Goal: Task Accomplishment & Management: Manage account settings

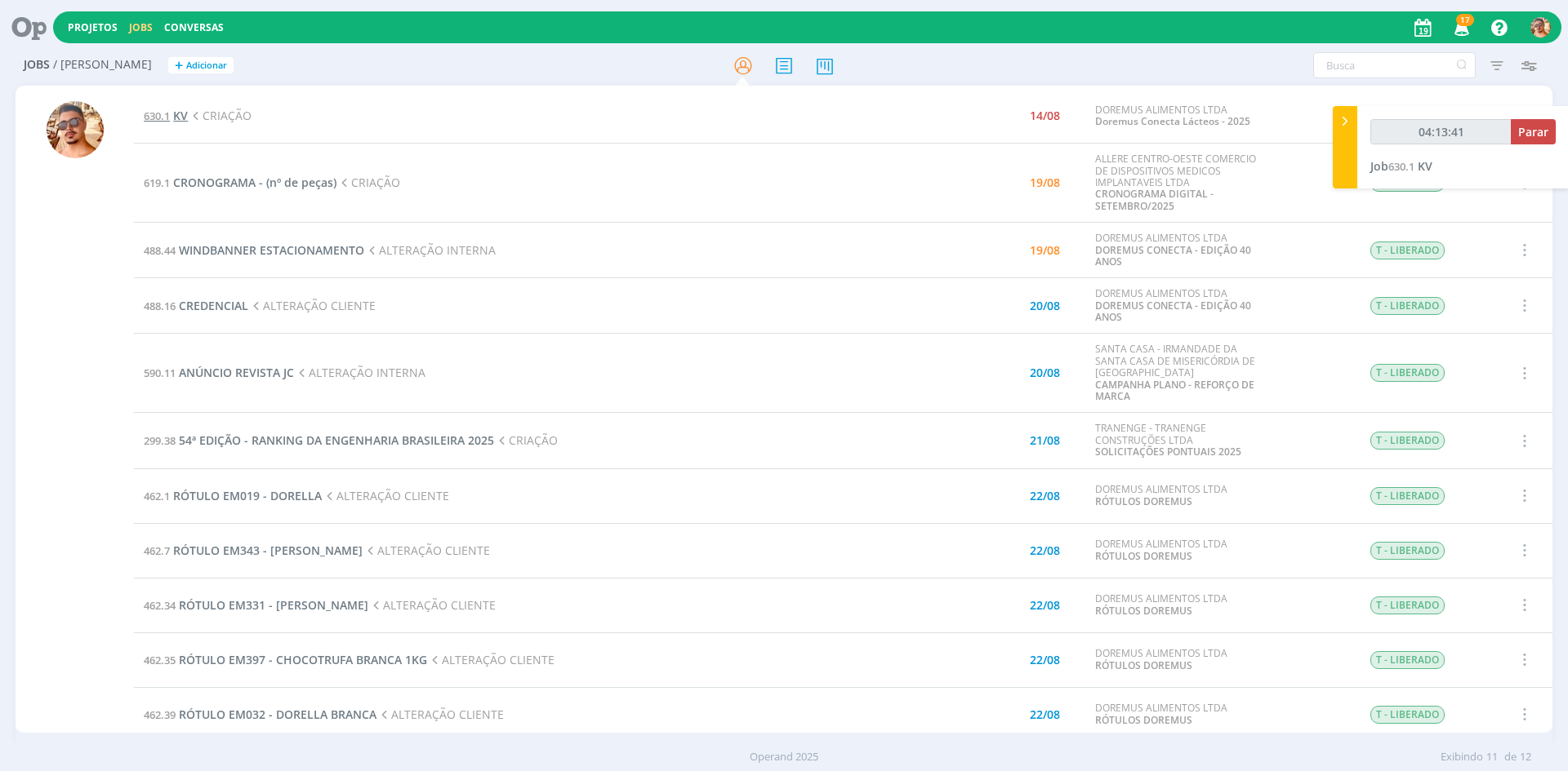
drag, startPoint x: 0, startPoint y: 0, endPoint x: 181, endPoint y: 110, distance: 211.8
click at [181, 110] on span "KV" at bounding box center [181, 115] width 15 height 15
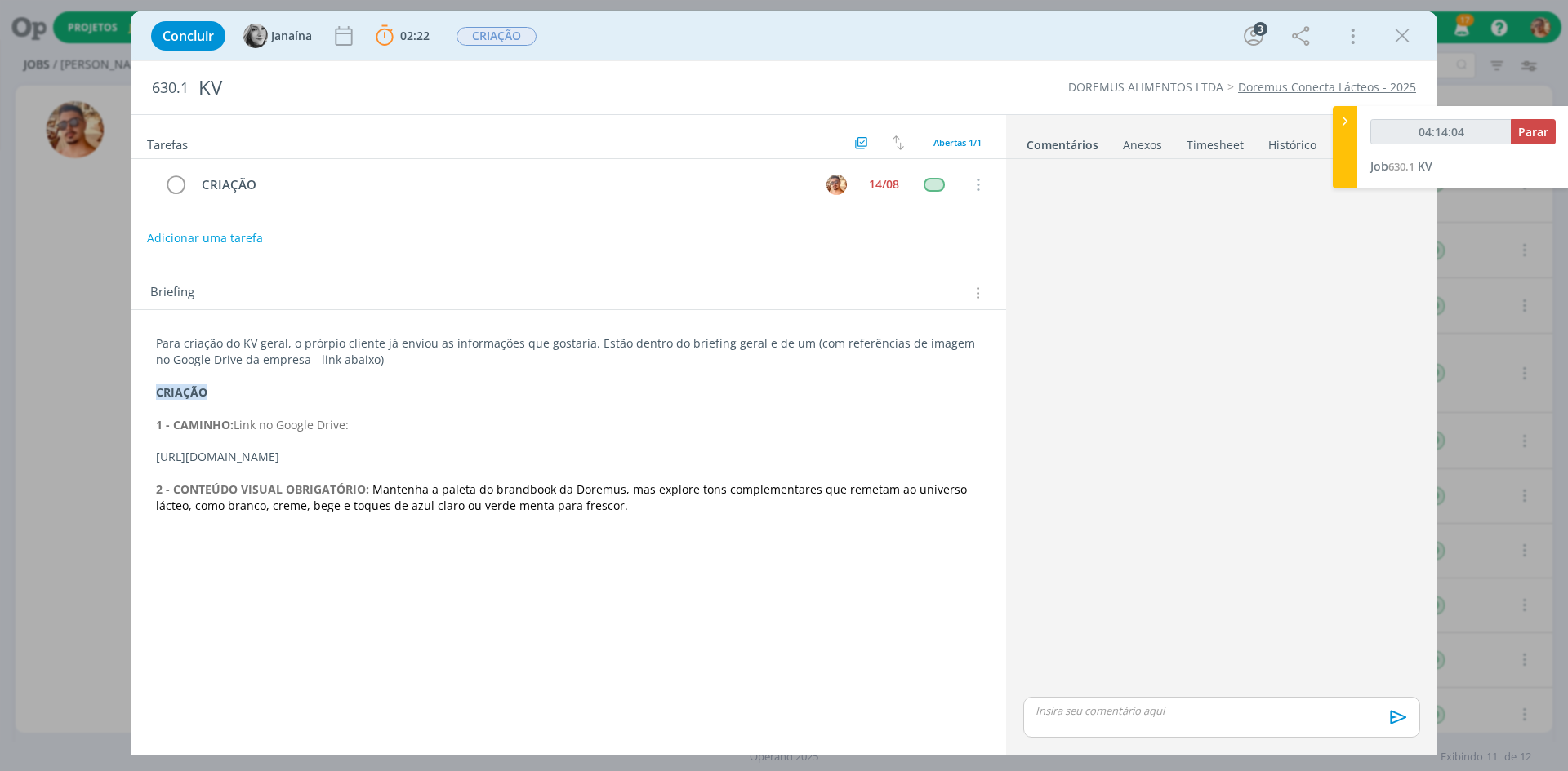
click at [1077, 44] on div "Concluir Janaína 02:22 Parar Apontar Data * [DATE] Horas * 00:00 Tarefa Selecio…" at bounding box center [783, 35] width 1282 height 39
click at [1101, 696] on div "🙂 Ctrl + ENTER para enviar" at bounding box center [1221, 723] width 410 height 59
drag, startPoint x: 1110, startPoint y: 700, endPoint x: 1127, endPoint y: 706, distance: 18.0
click at [1111, 700] on div "dialog" at bounding box center [1221, 717] width 397 height 41
click at [1396, 719] on icon "dialog" at bounding box center [1396, 723] width 24 height 24
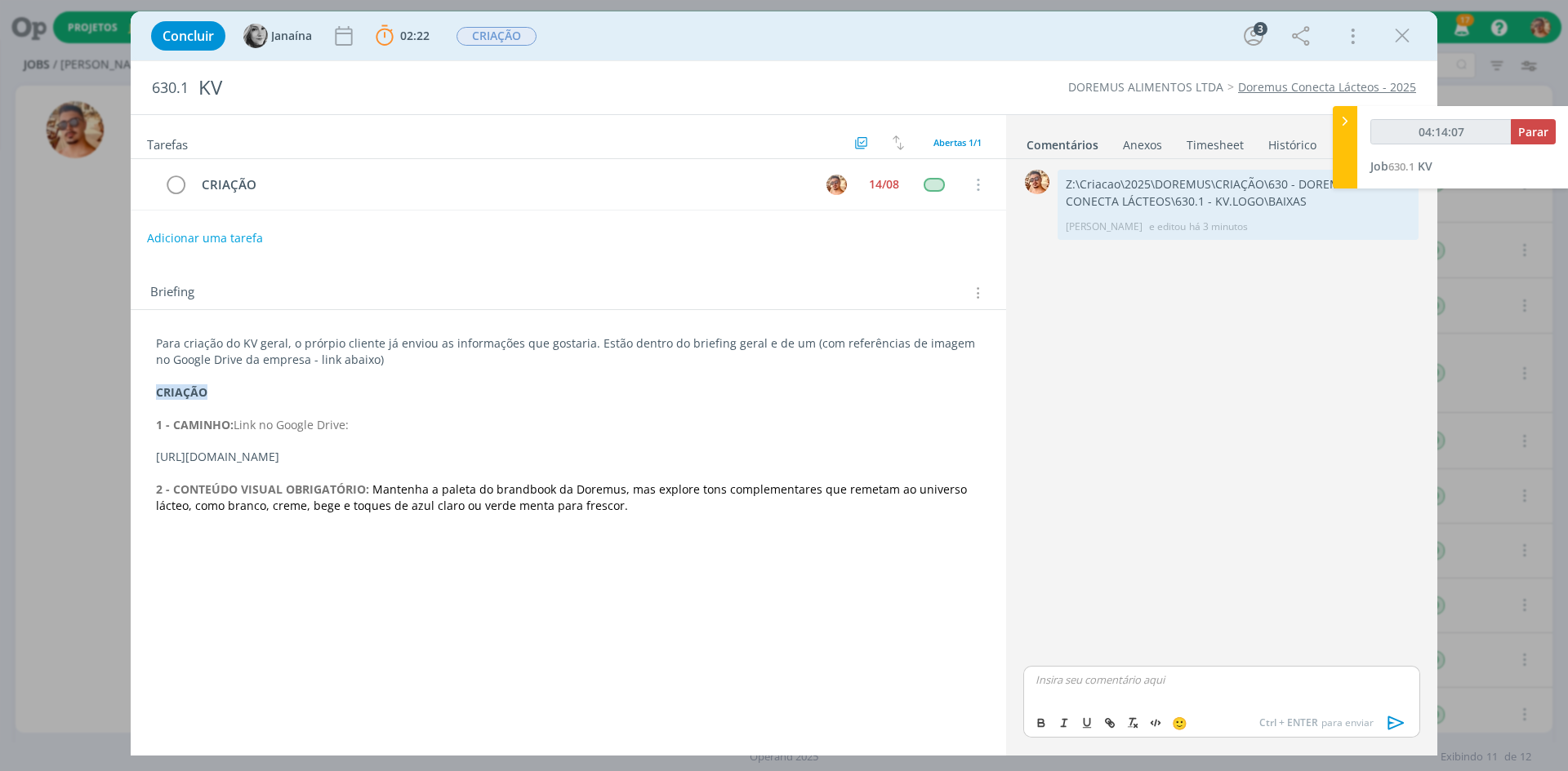
type input "04:14:08"
click at [1537, 127] on span "Parar" at bounding box center [1533, 132] width 30 height 15
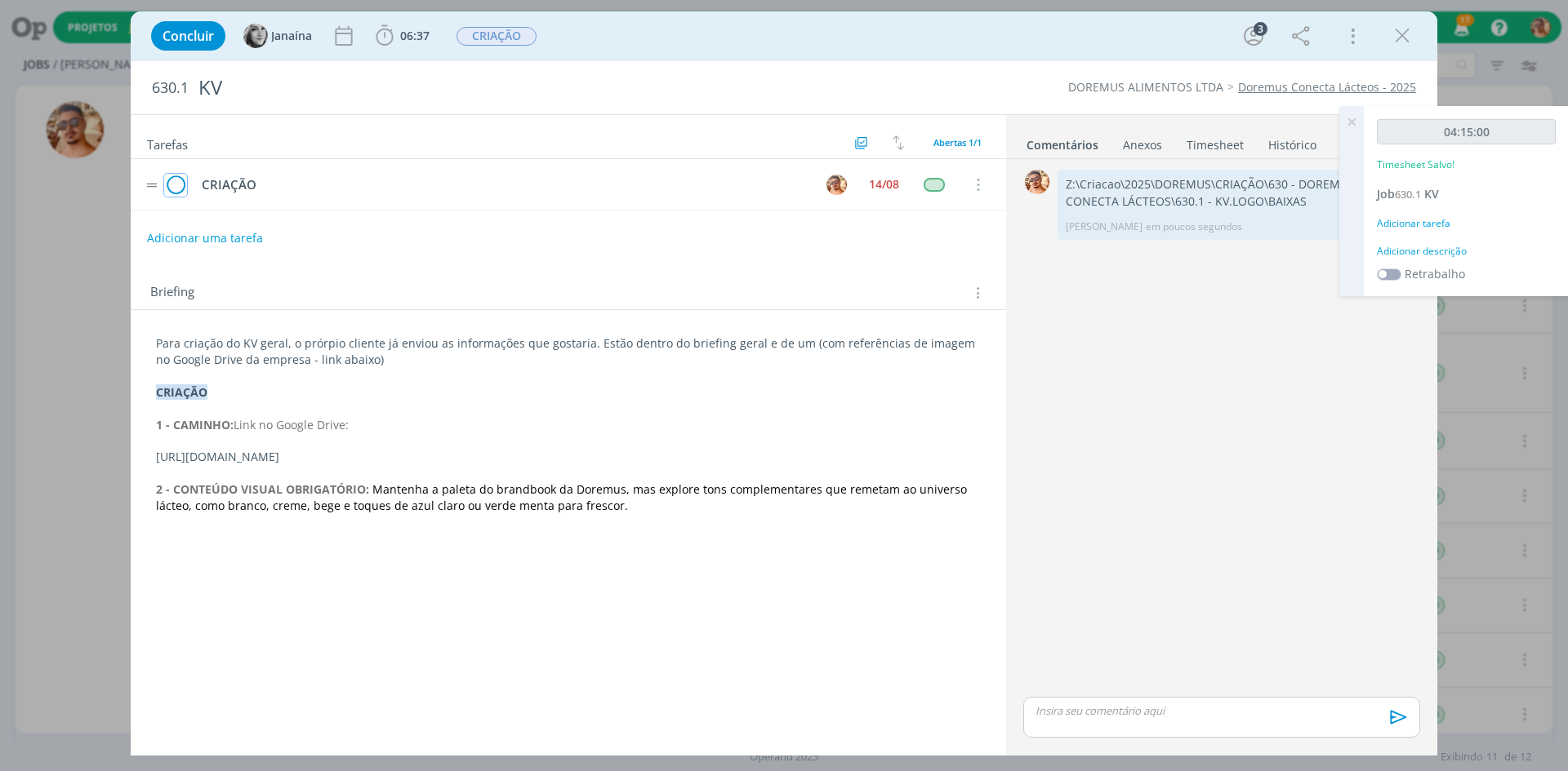
click at [181, 180] on icon "dialog" at bounding box center [175, 185] width 23 height 24
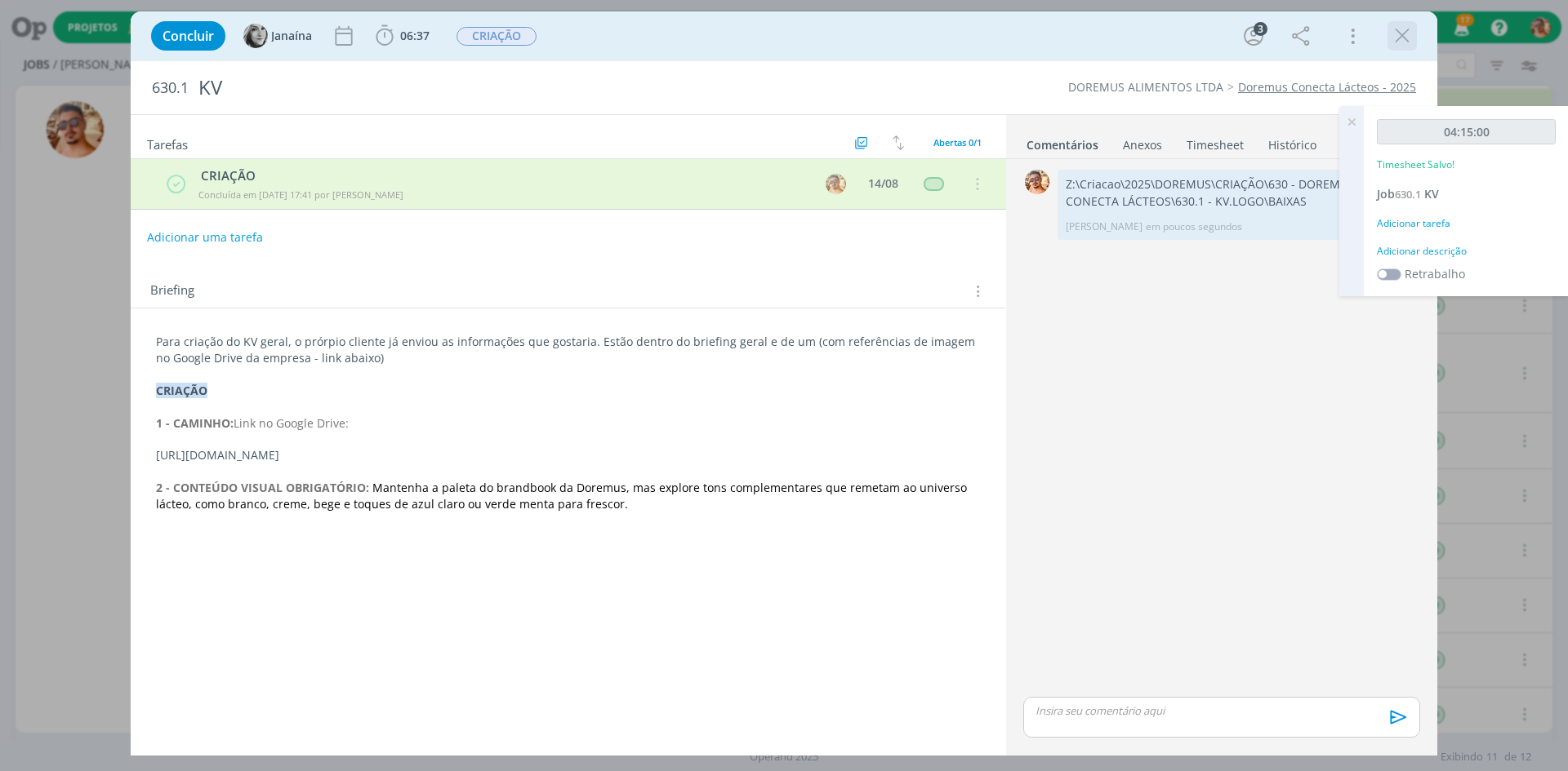
click at [1408, 38] on icon "dialog" at bounding box center [1402, 35] width 24 height 24
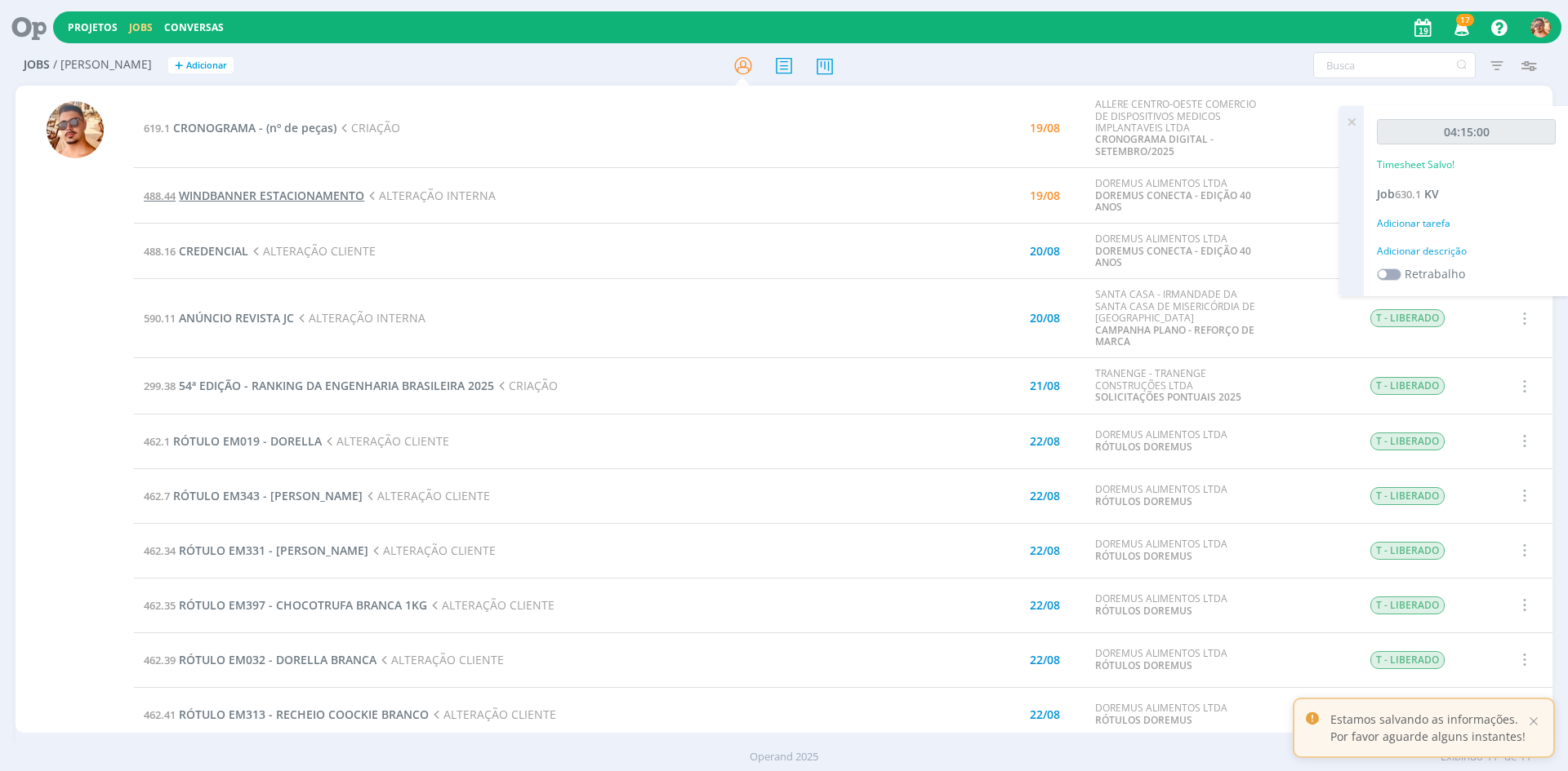
click at [327, 197] on span "WINDBANNER ESTACIONAMENTO" at bounding box center [271, 195] width 185 height 15
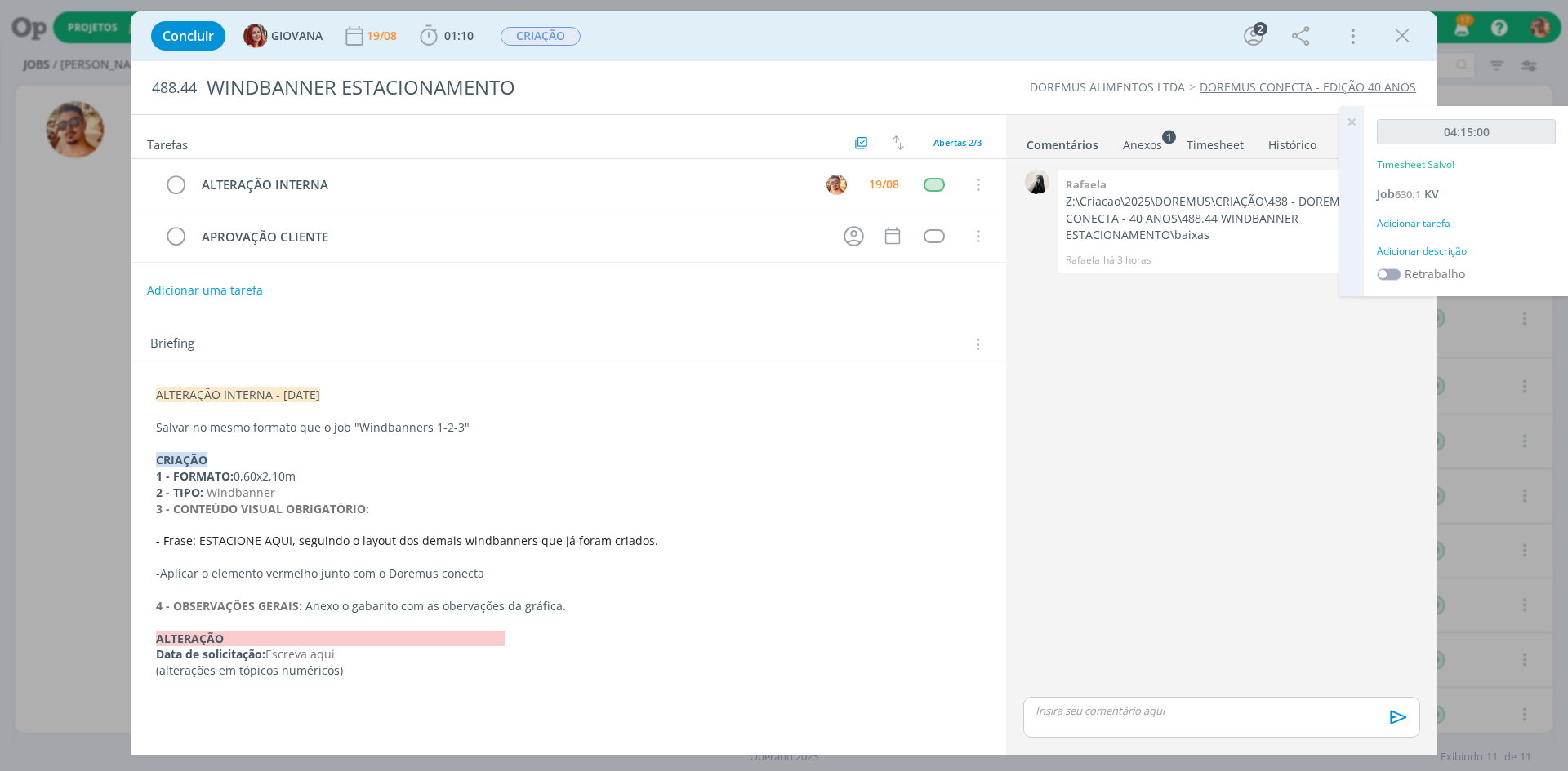
click at [1143, 139] on div "Anexos 1" at bounding box center [1142, 145] width 39 height 16
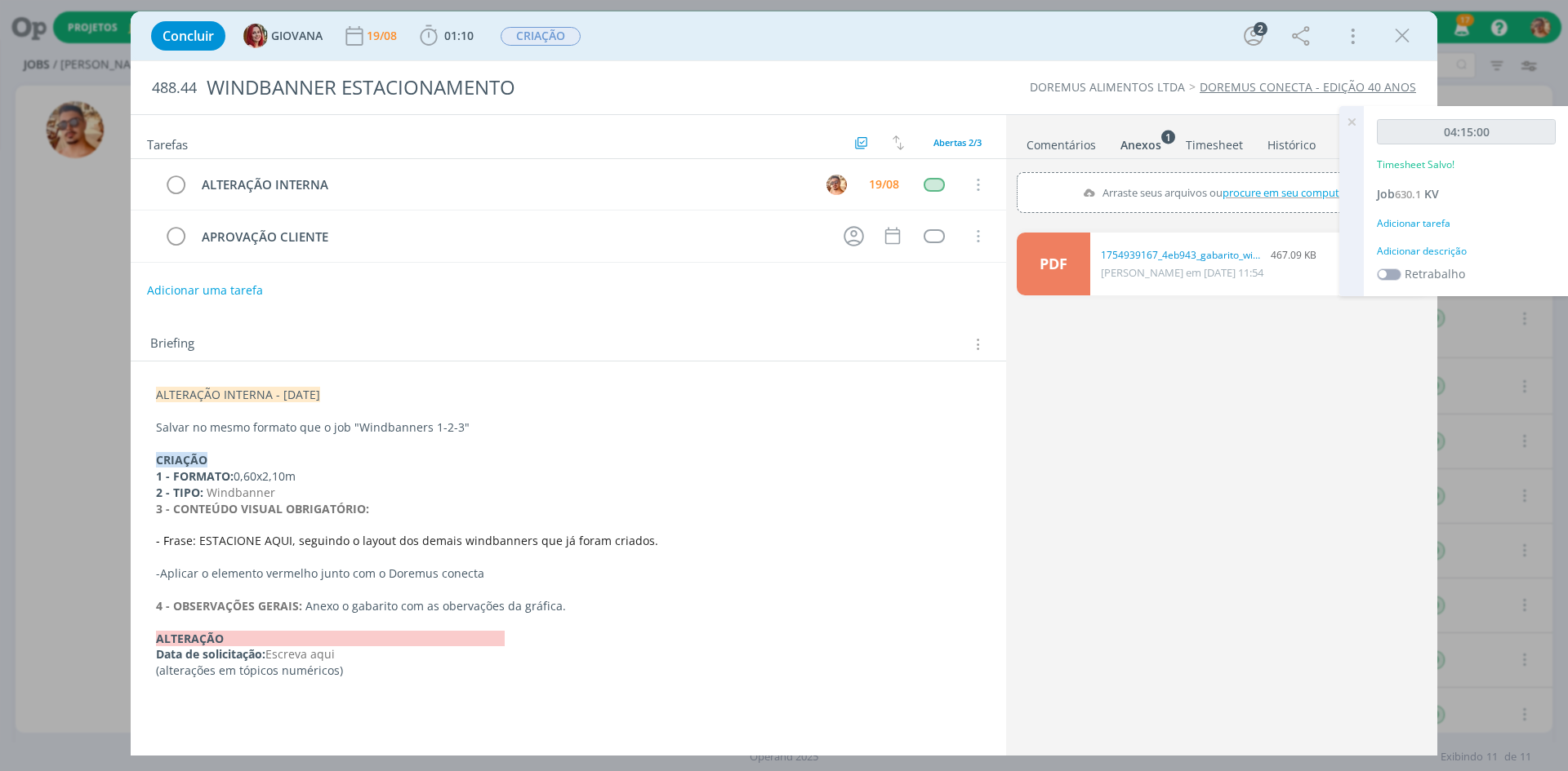
click at [1081, 145] on link "Comentários" at bounding box center [1061, 142] width 71 height 24
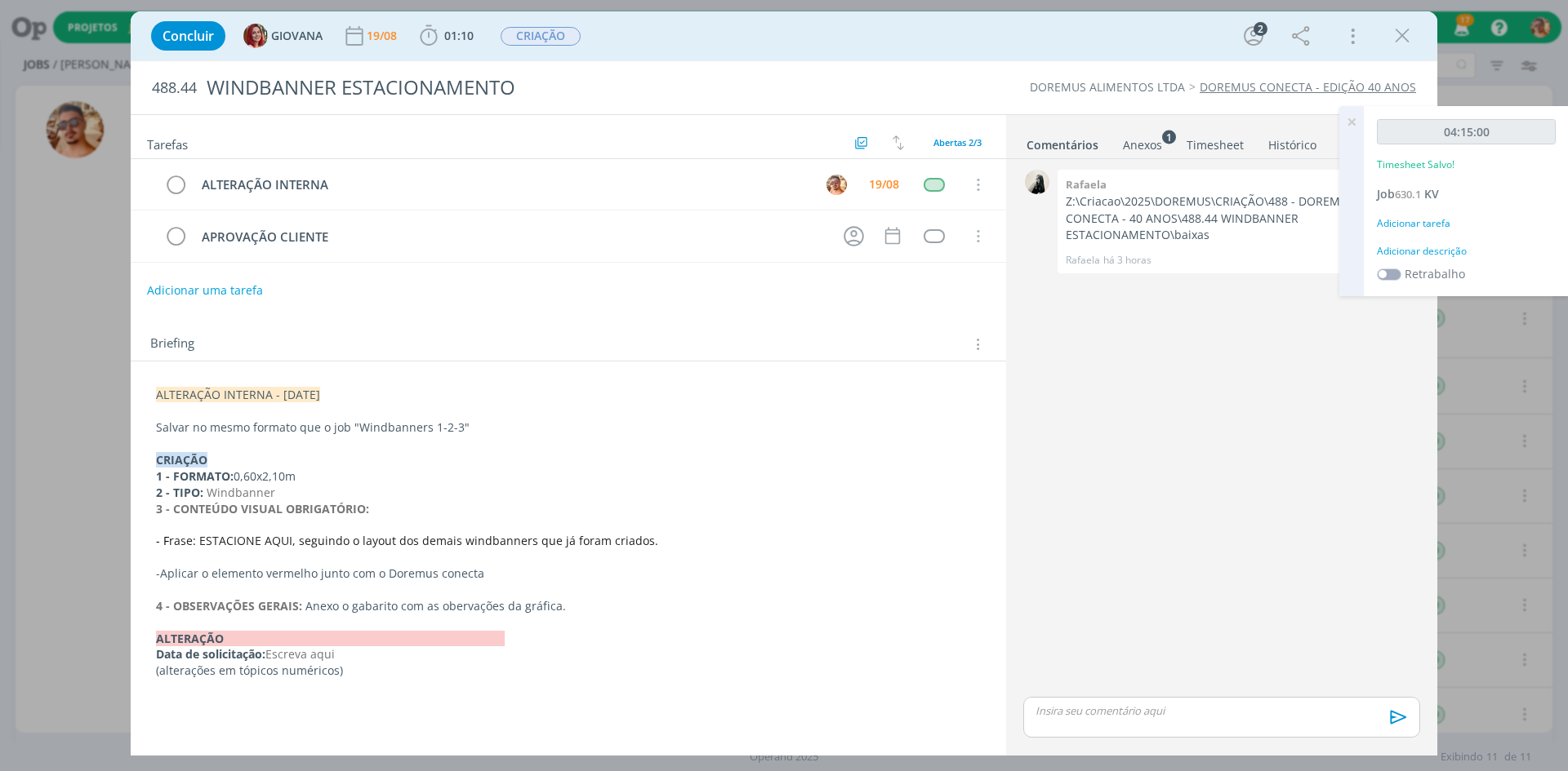
click at [1348, 122] on icon at bounding box center [1351, 122] width 29 height 32
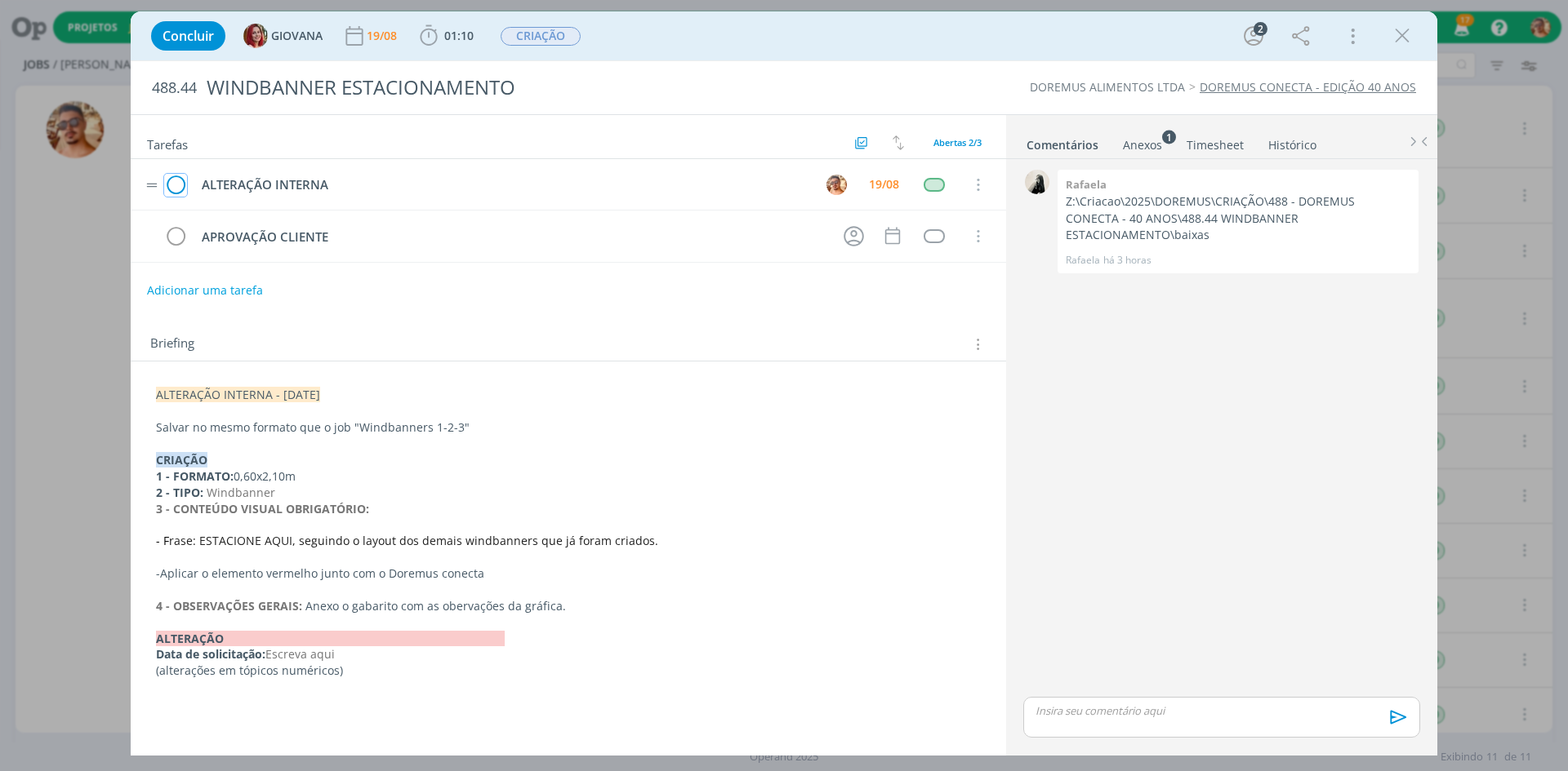
click at [181, 173] on icon "dialog" at bounding box center [175, 185] width 23 height 24
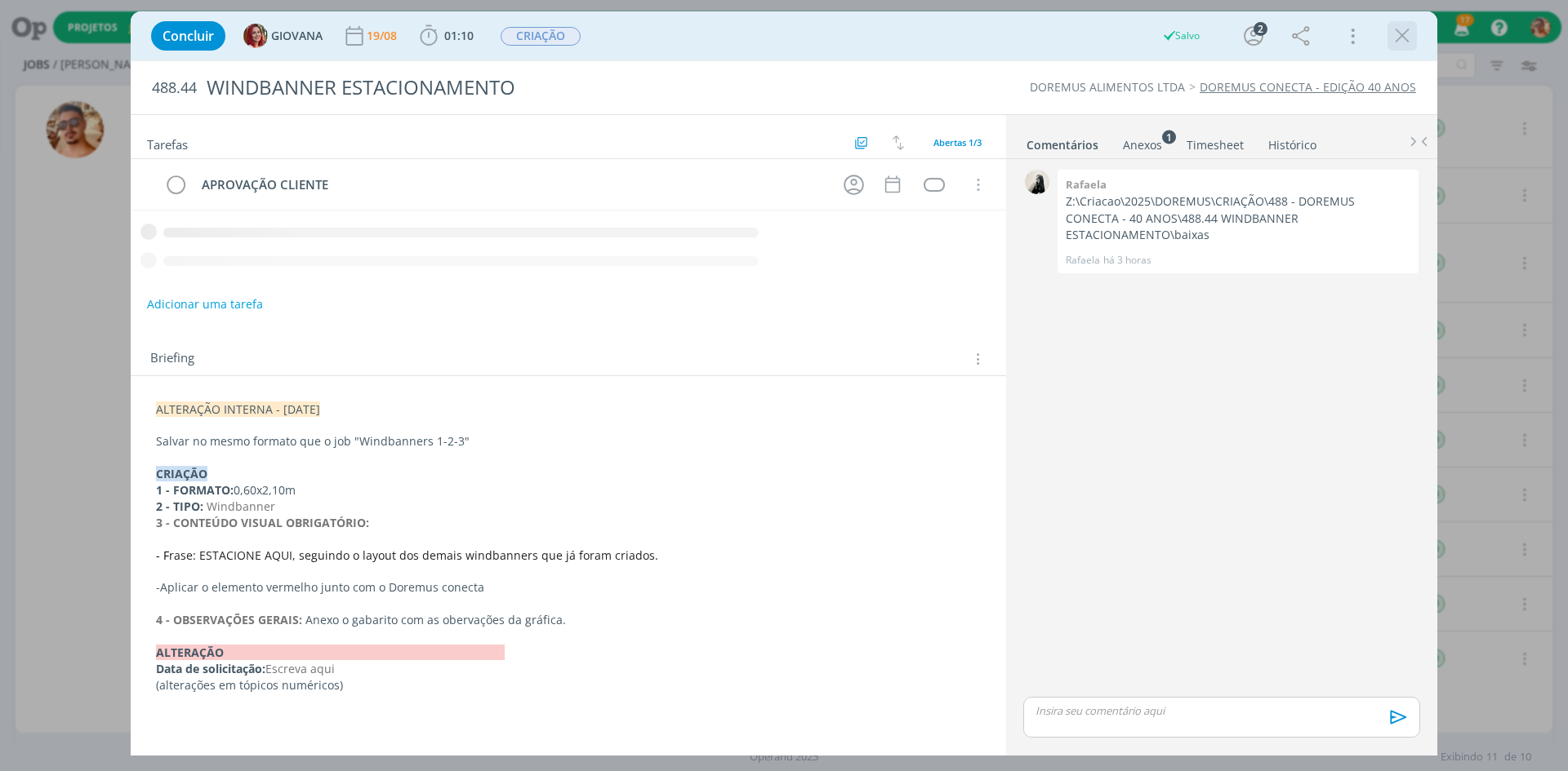
click at [1409, 39] on icon "dialog" at bounding box center [1402, 35] width 24 height 24
